Goal: Transaction & Acquisition: Book appointment/travel/reservation

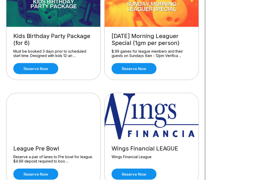
scroll to position [524, 0]
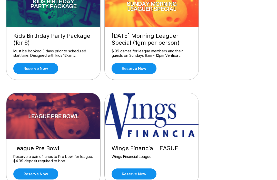
click at [40, 174] on link "Reserve now" at bounding box center [35, 173] width 45 height 11
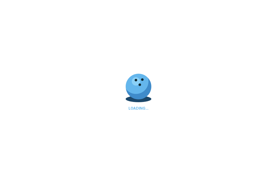
scroll to position [276, 0]
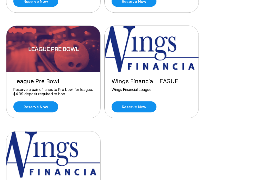
scroll to position [591, 0]
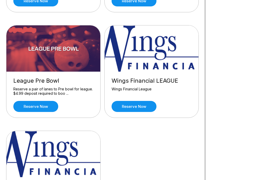
click at [30, 107] on link "Reserve now" at bounding box center [35, 106] width 45 height 11
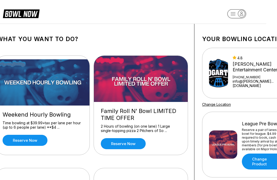
scroll to position [0, 0]
